Goal: Task Accomplishment & Management: Manage account settings

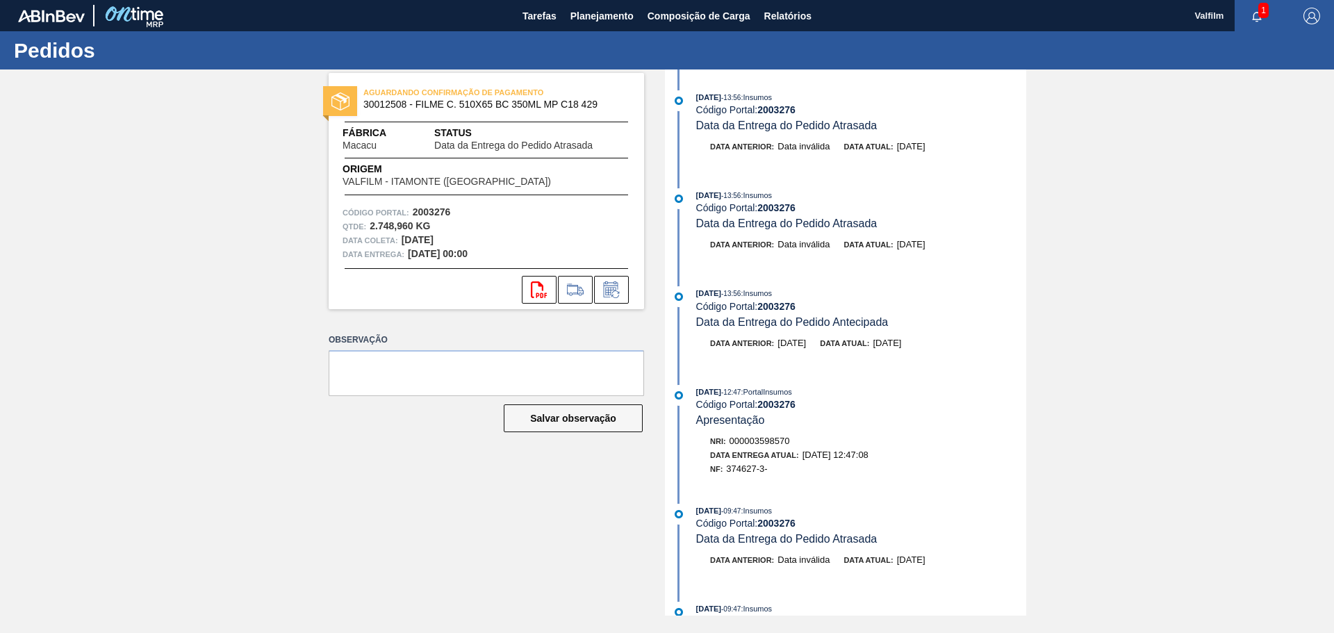
scroll to position [2431, 0]
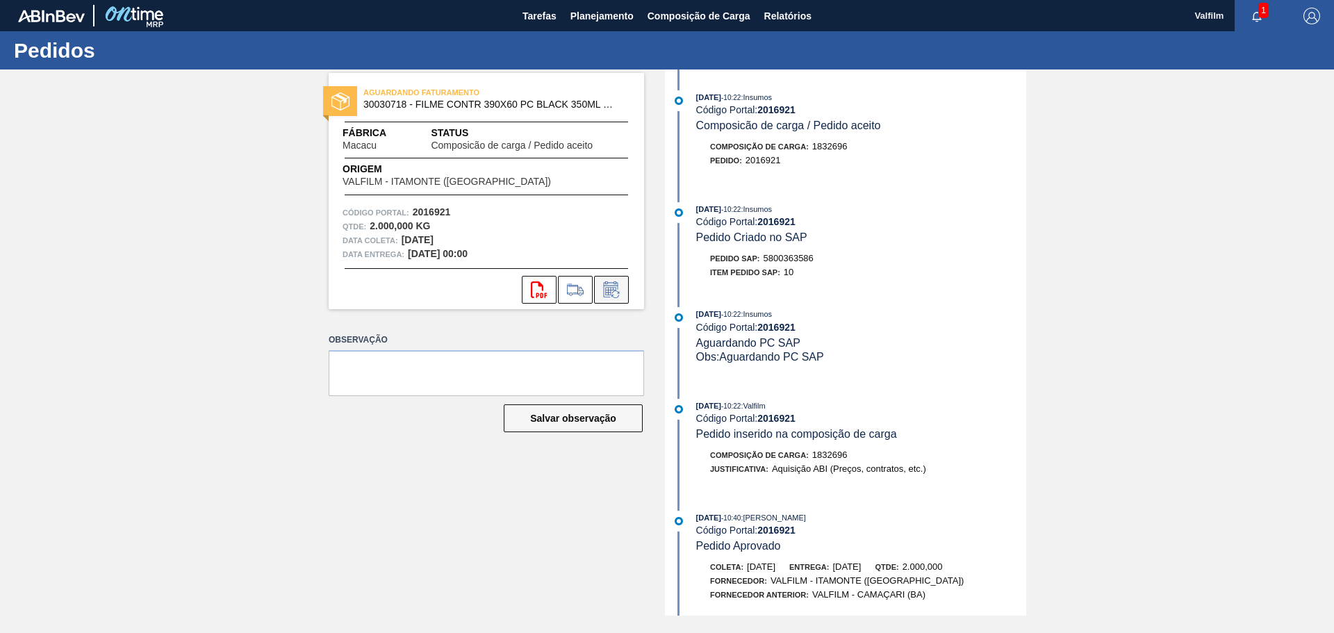
click at [608, 294] on icon at bounding box center [610, 291] width 10 height 8
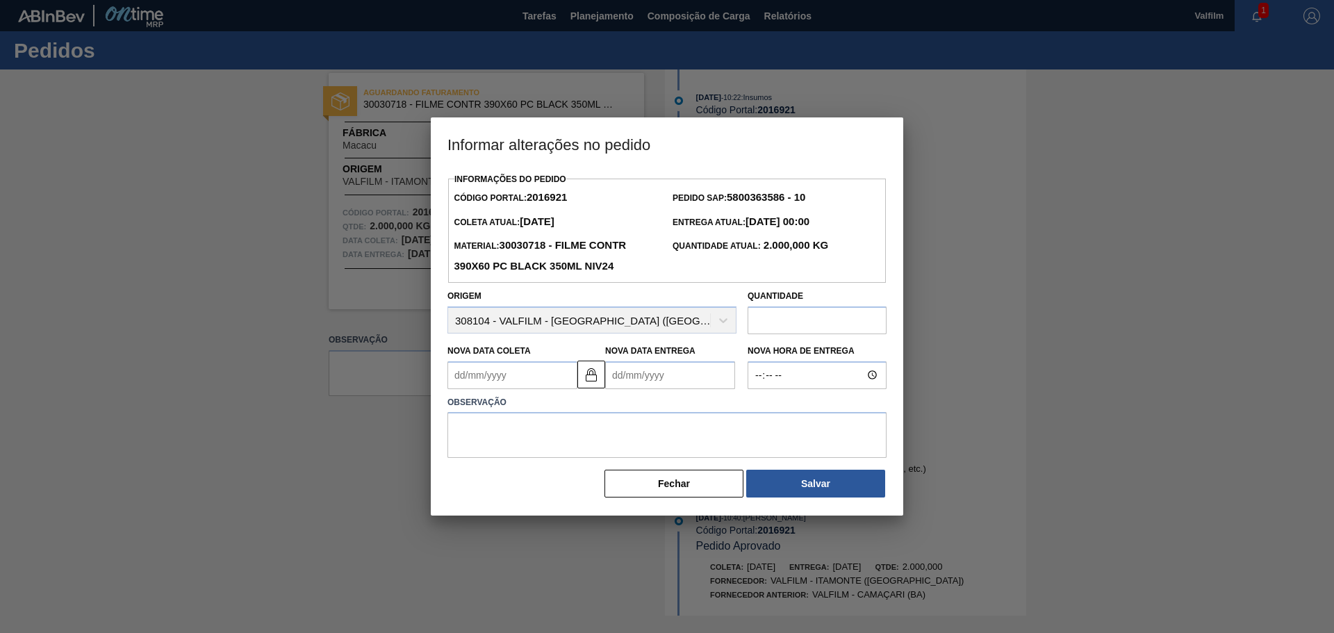
click at [804, 318] on input "text" at bounding box center [816, 320] width 139 height 28
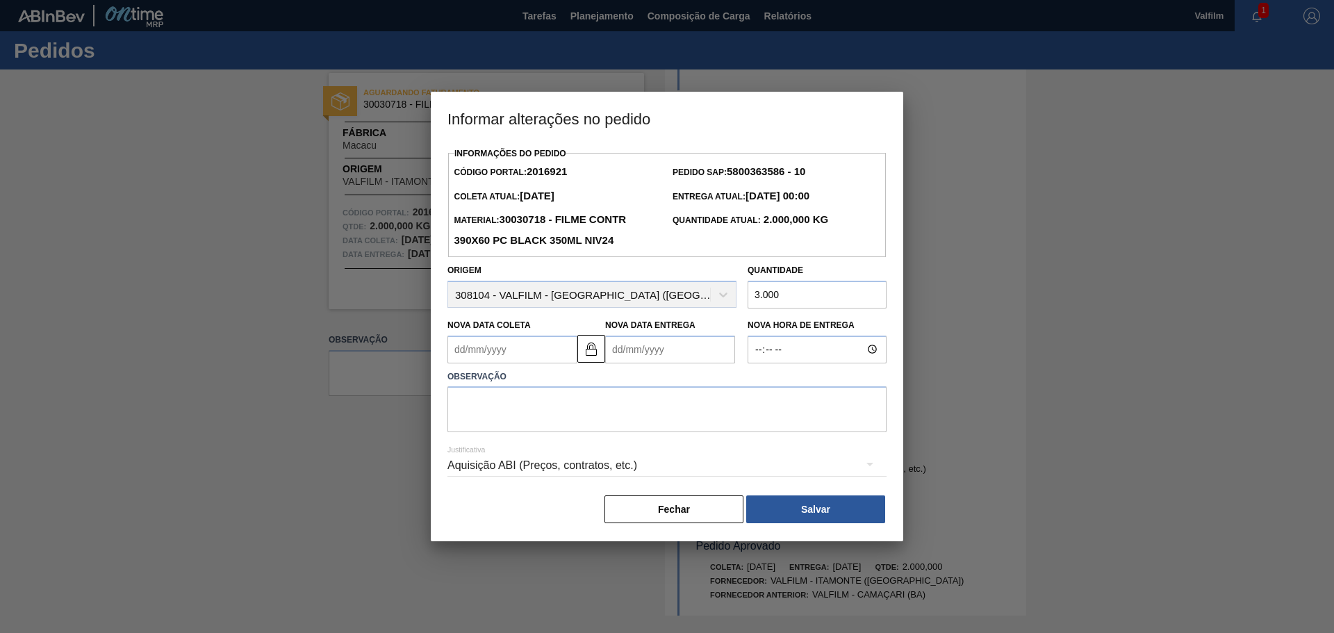
type input "3.000"
click at [496, 427] on textarea at bounding box center [666, 409] width 439 height 46
type textarea "Alteração de quantidade solicitada pelo whatsapp e informada no e-mail (Leticia…"
click at [526, 456] on div "Aquisição ABI (Preços, contratos, etc.)" at bounding box center [666, 465] width 439 height 39
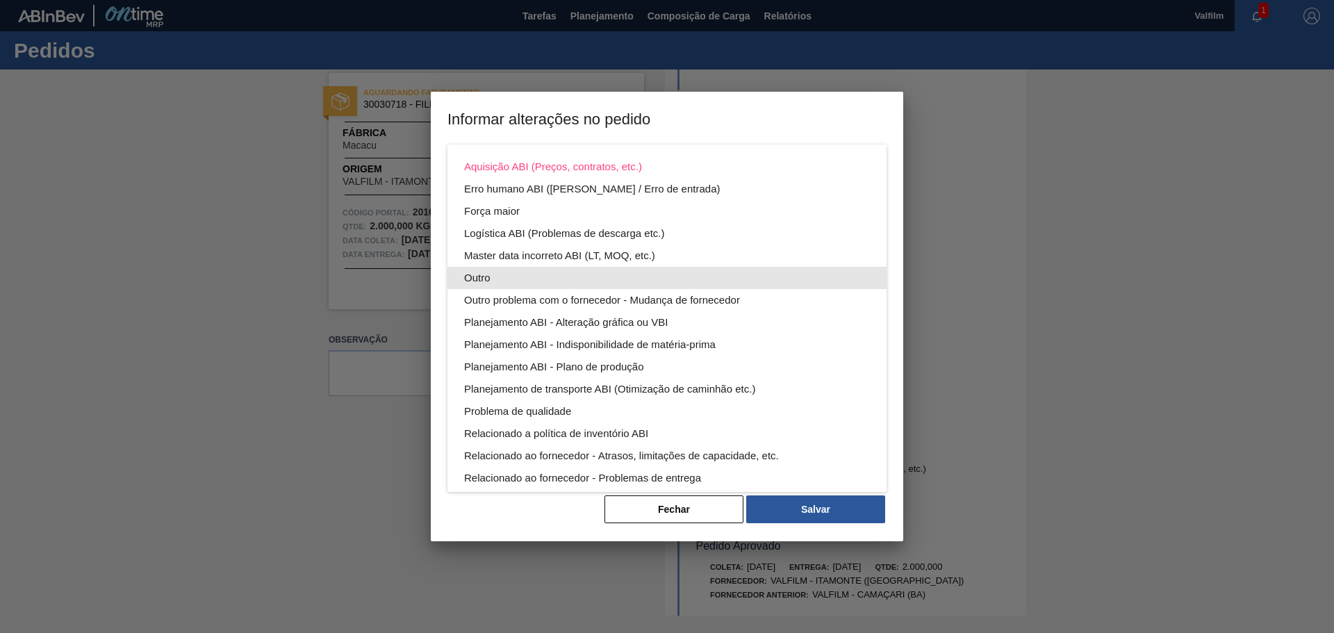
click at [479, 280] on div "Outro" at bounding box center [667, 278] width 406 height 22
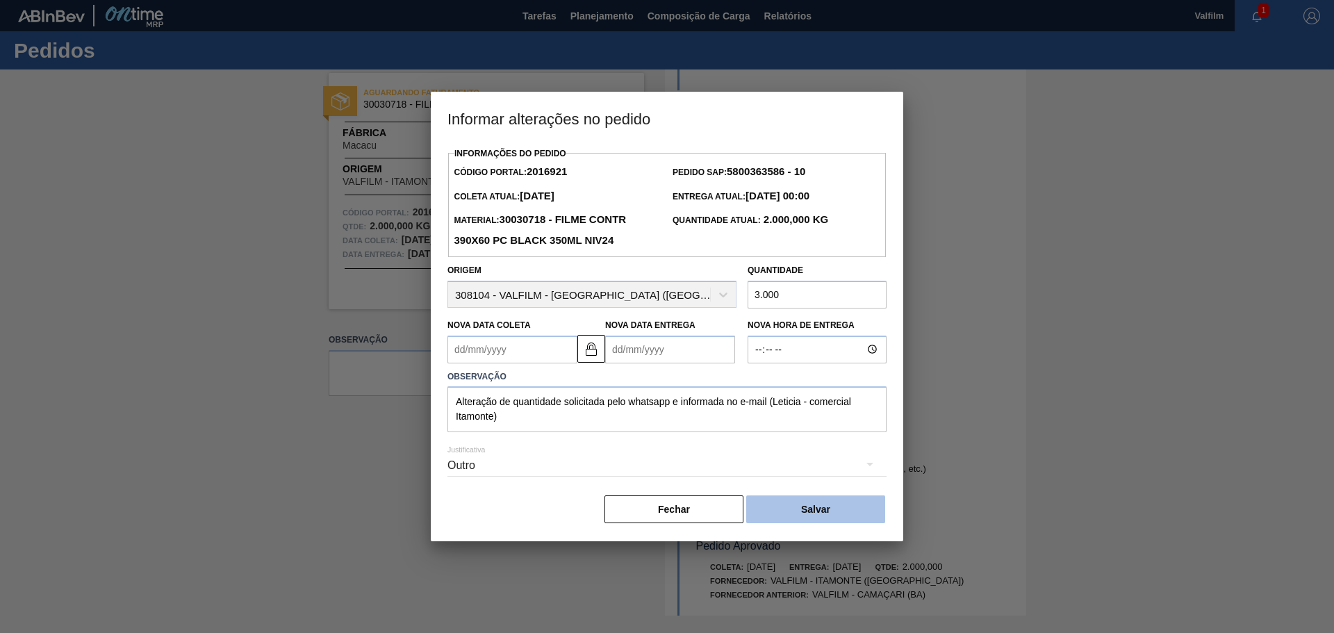
click at [783, 503] on button "Salvar" at bounding box center [815, 509] width 139 height 28
click at [785, 517] on button "Salvar" at bounding box center [815, 509] width 139 height 28
click at [785, 0] on body "Tarefas Planejamento Composição de Carga Relatórios Valfilm 1 Marcar todas como…" at bounding box center [667, 0] width 1334 height 0
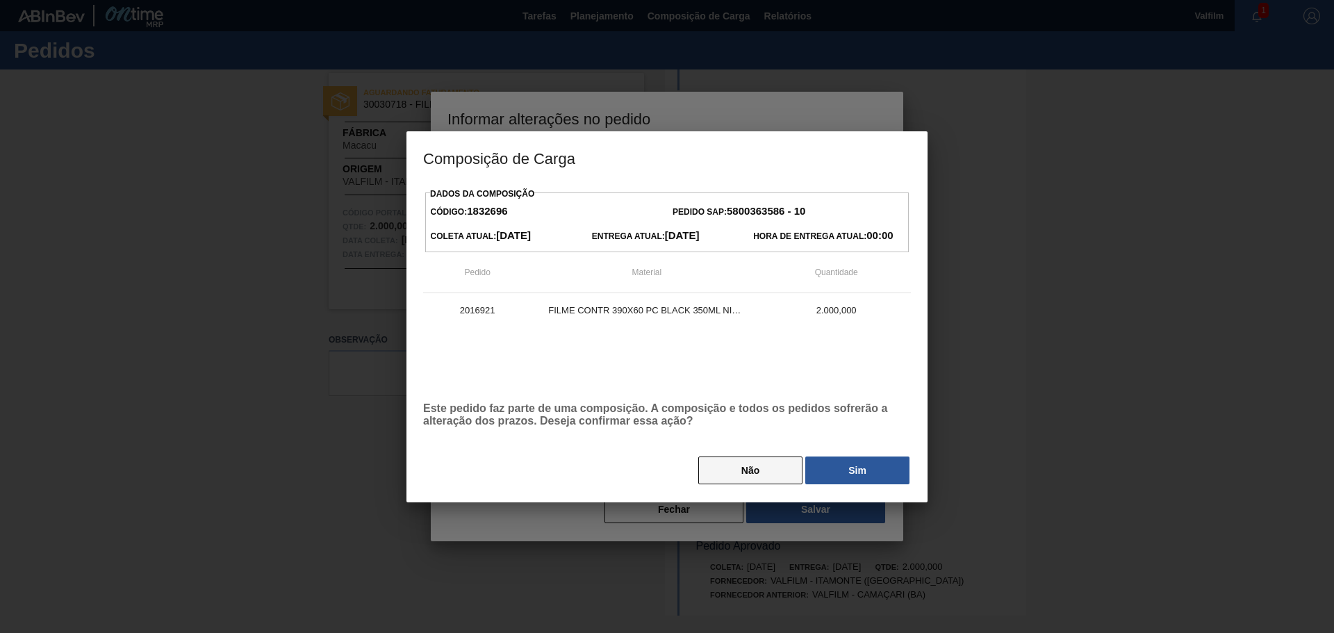
click at [724, 465] on button "Não" at bounding box center [750, 470] width 104 height 28
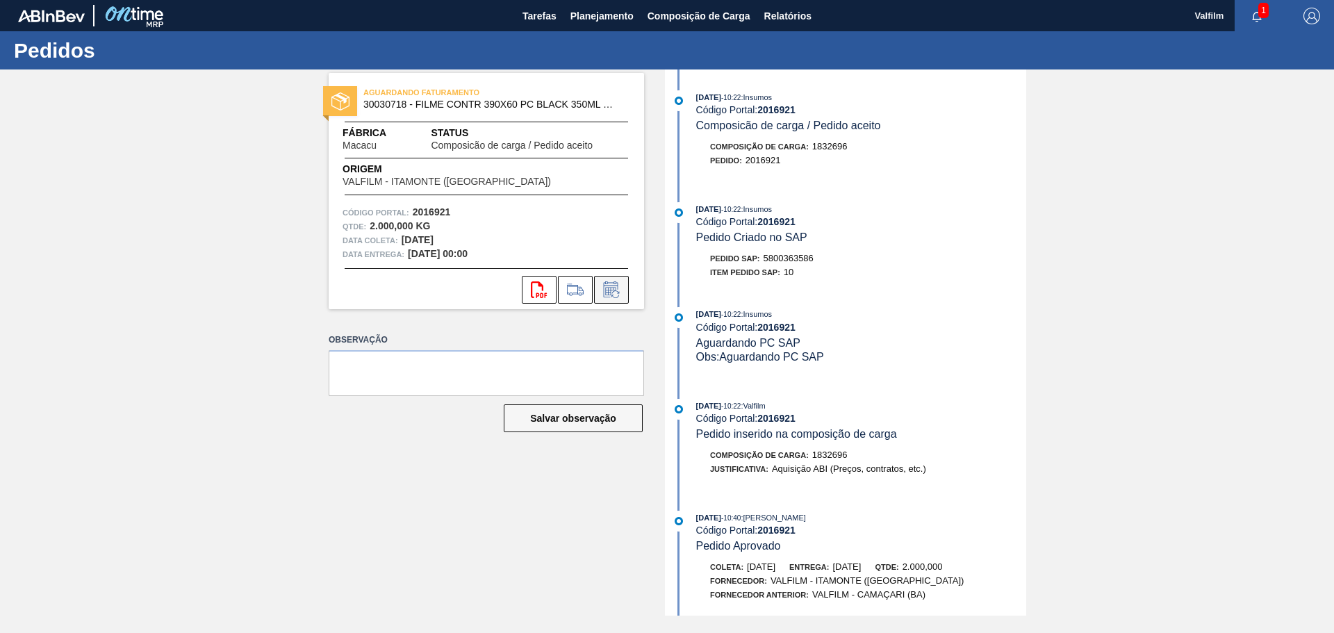
click at [613, 294] on icon at bounding box center [611, 289] width 22 height 17
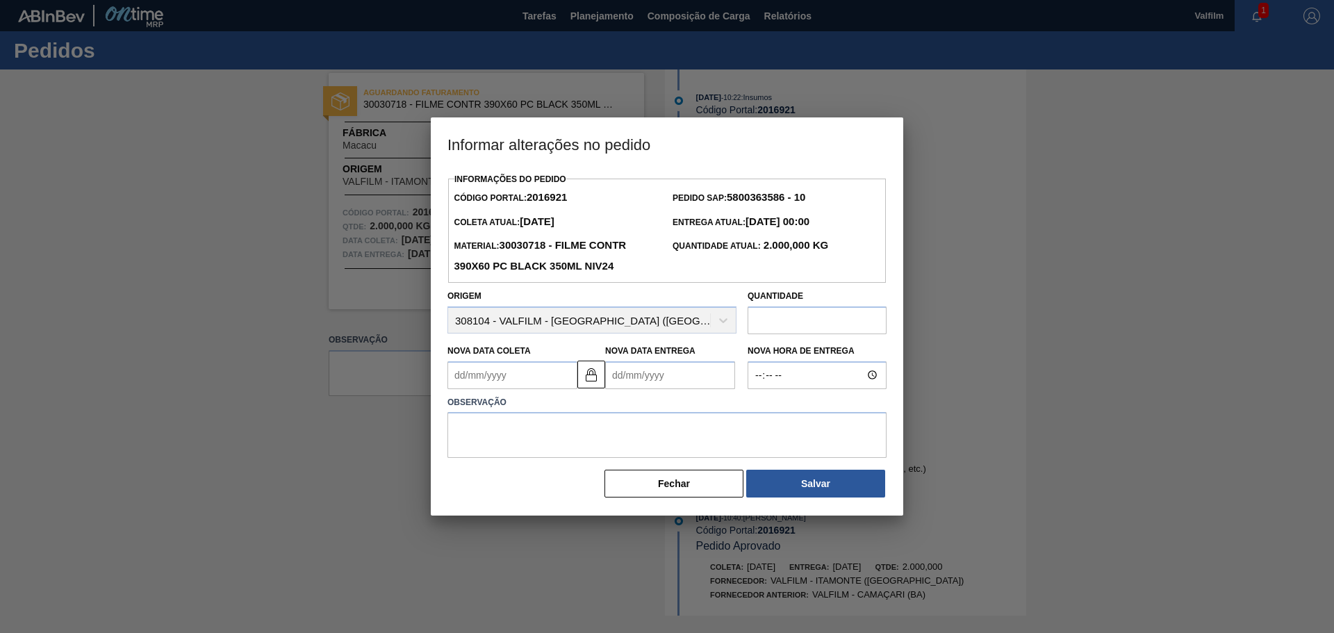
click at [767, 331] on input "text" at bounding box center [816, 320] width 139 height 28
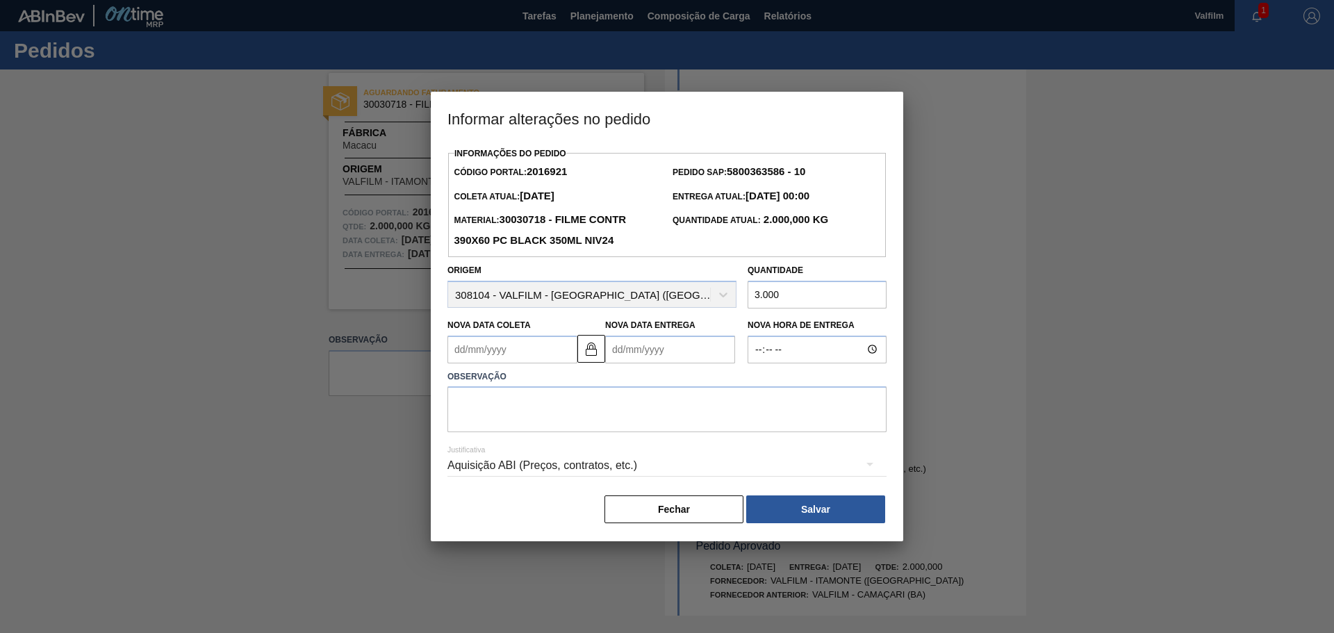
type input "3.000"
click at [574, 404] on textarea at bounding box center [666, 409] width 439 height 46
type textarea "A"
click at [574, 404] on textarea "Ajuste de quantidade solicitada pelo whatsapp e informada no email (Leticia - c…" at bounding box center [666, 409] width 439 height 46
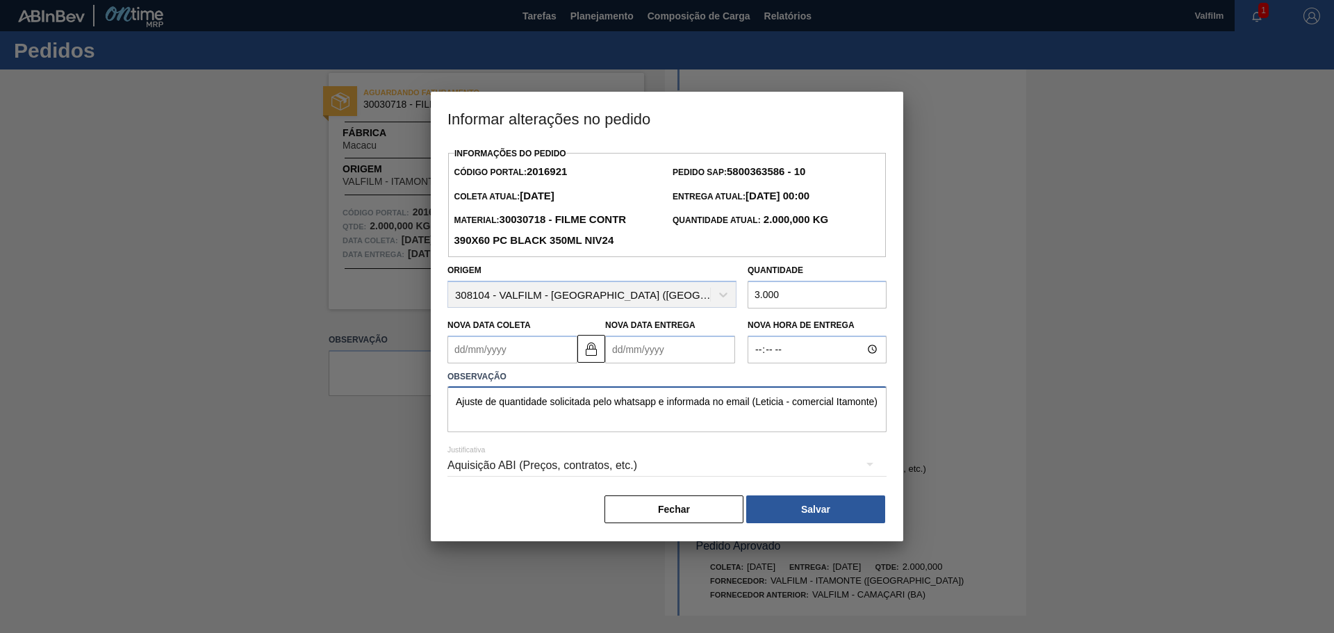
click at [574, 404] on textarea "Ajuste de quantidade solicitada pelo whatsapp e informada no email (Leticia - c…" at bounding box center [666, 409] width 439 height 46
type textarea "Ajuste de quantidade solicitada pelo whatsapp e informada no email (Leticia - c…"
click at [550, 472] on div "Aquisição ABI (Preços, contratos, etc.)" at bounding box center [666, 465] width 439 height 39
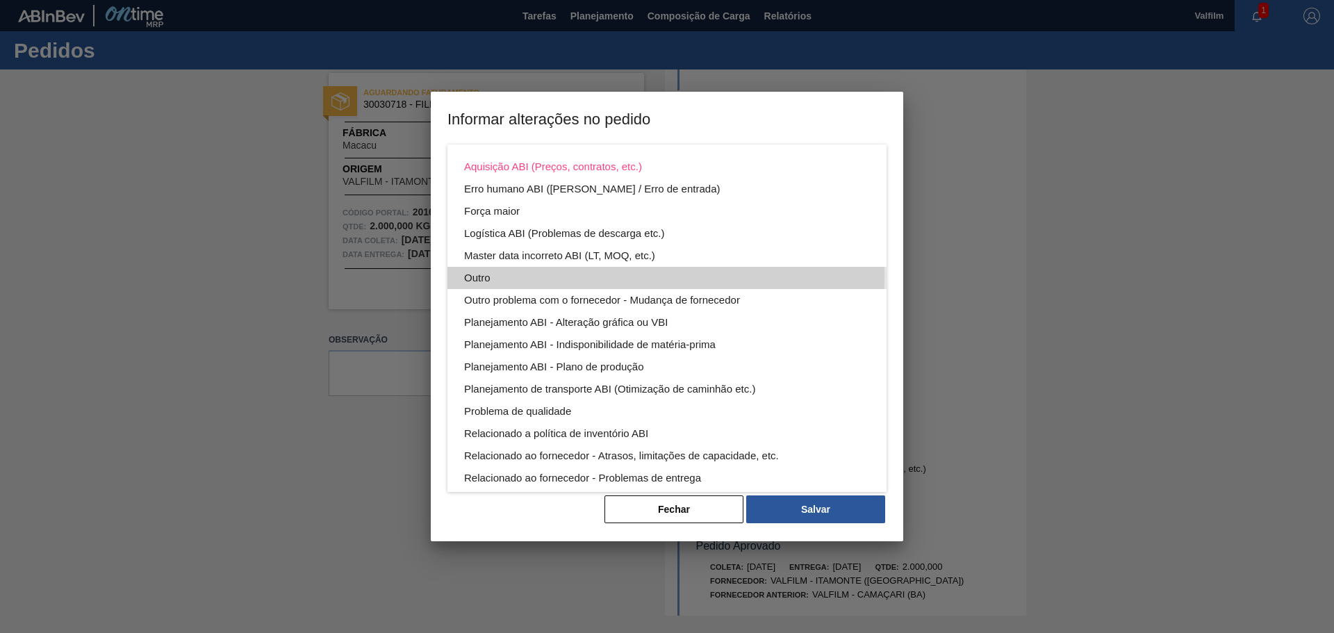
click at [490, 276] on div "Outro" at bounding box center [667, 278] width 406 height 22
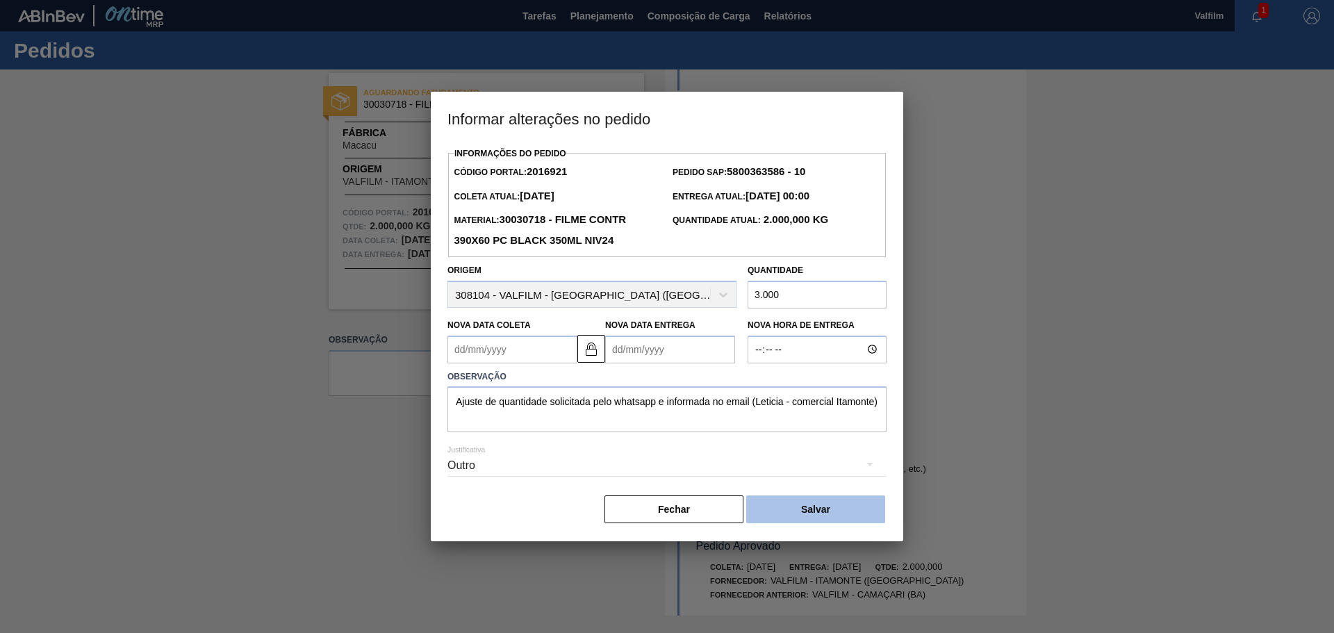
click at [792, 501] on button "Salvar" at bounding box center [815, 509] width 139 height 28
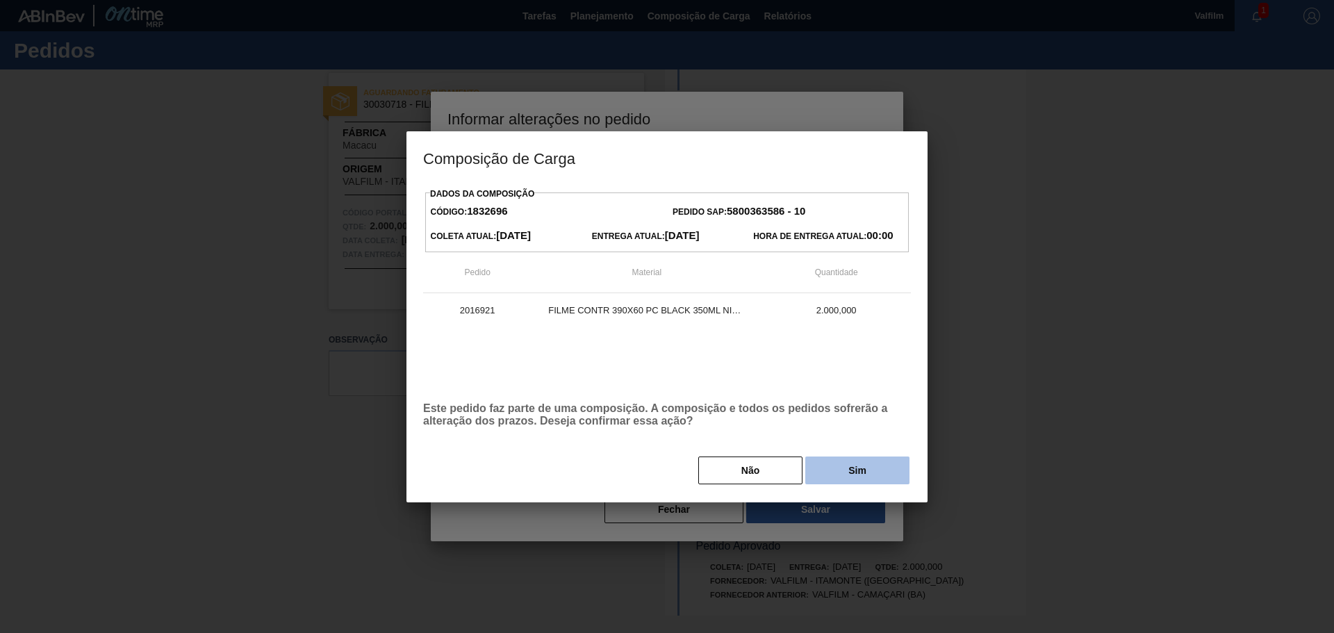
click at [838, 464] on button "Sim" at bounding box center [857, 470] width 104 height 28
